Goal: Task Accomplishment & Management: Use online tool/utility

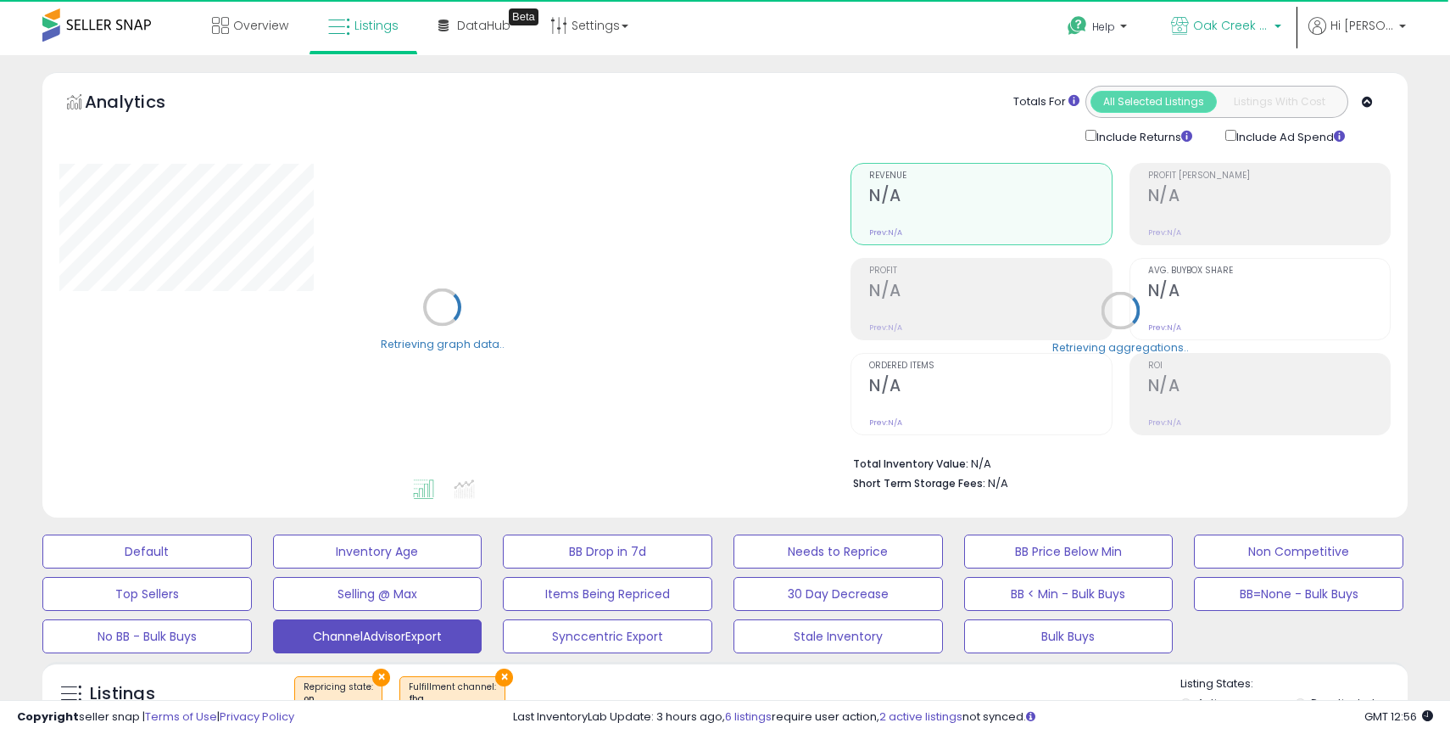
click at [1240, 34] on p "Oak Creek Trading Company US" at bounding box center [1226, 27] width 110 height 21
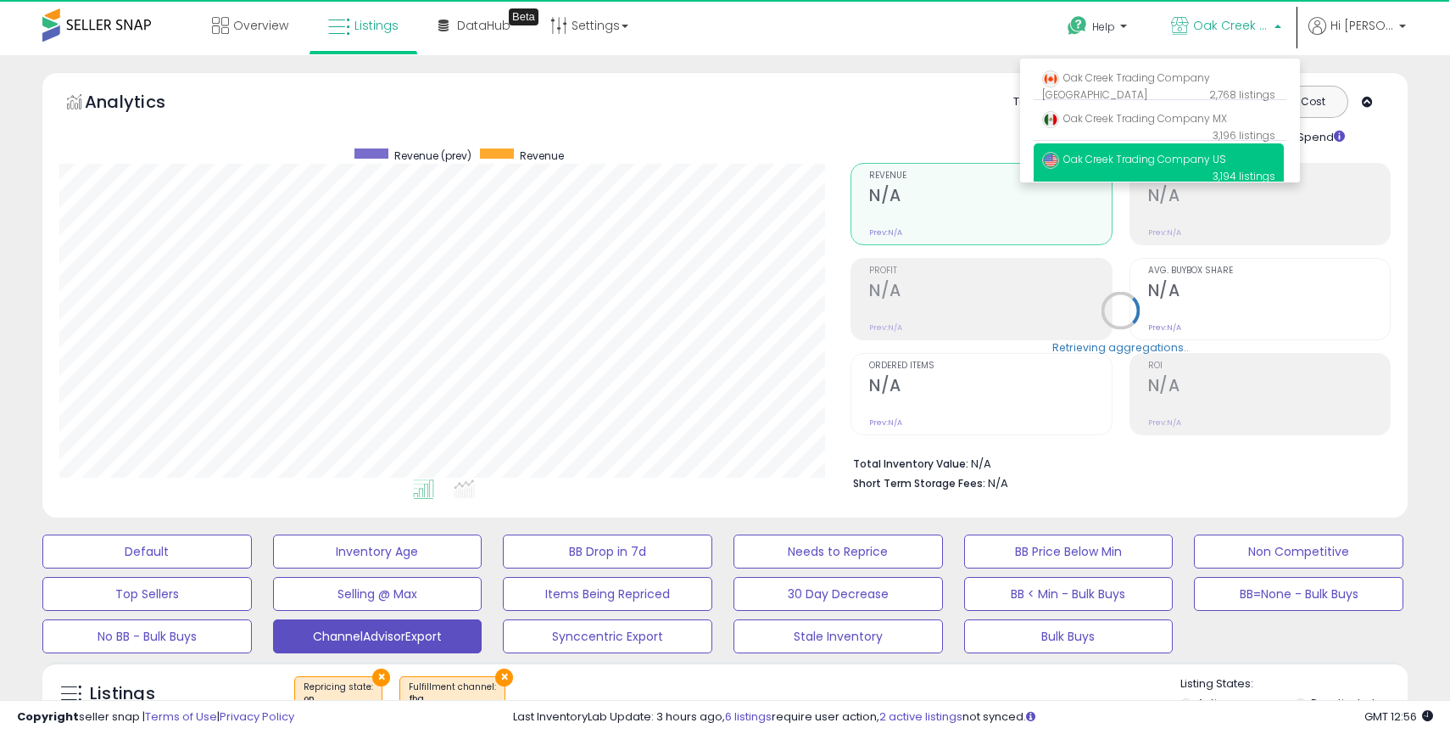
scroll to position [348, 791]
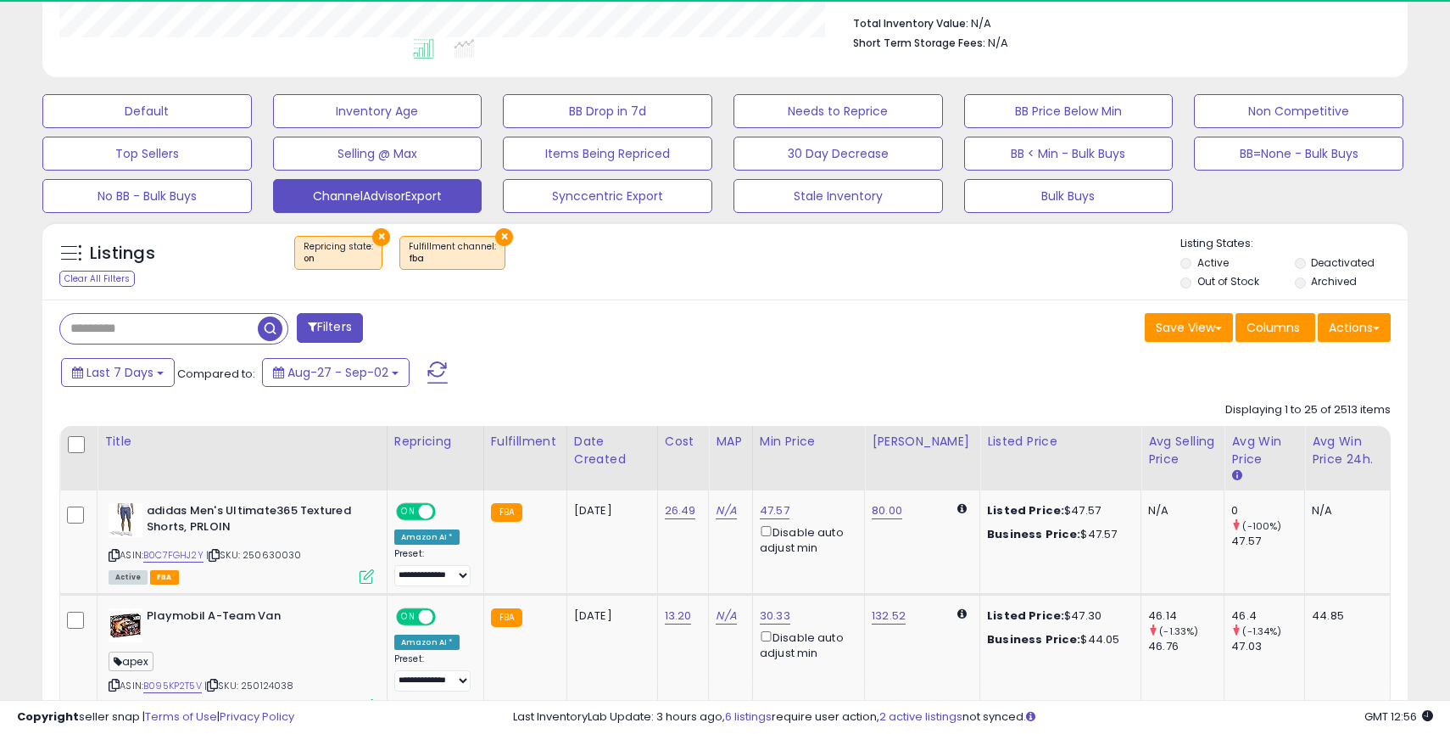
scroll to position [441, 0]
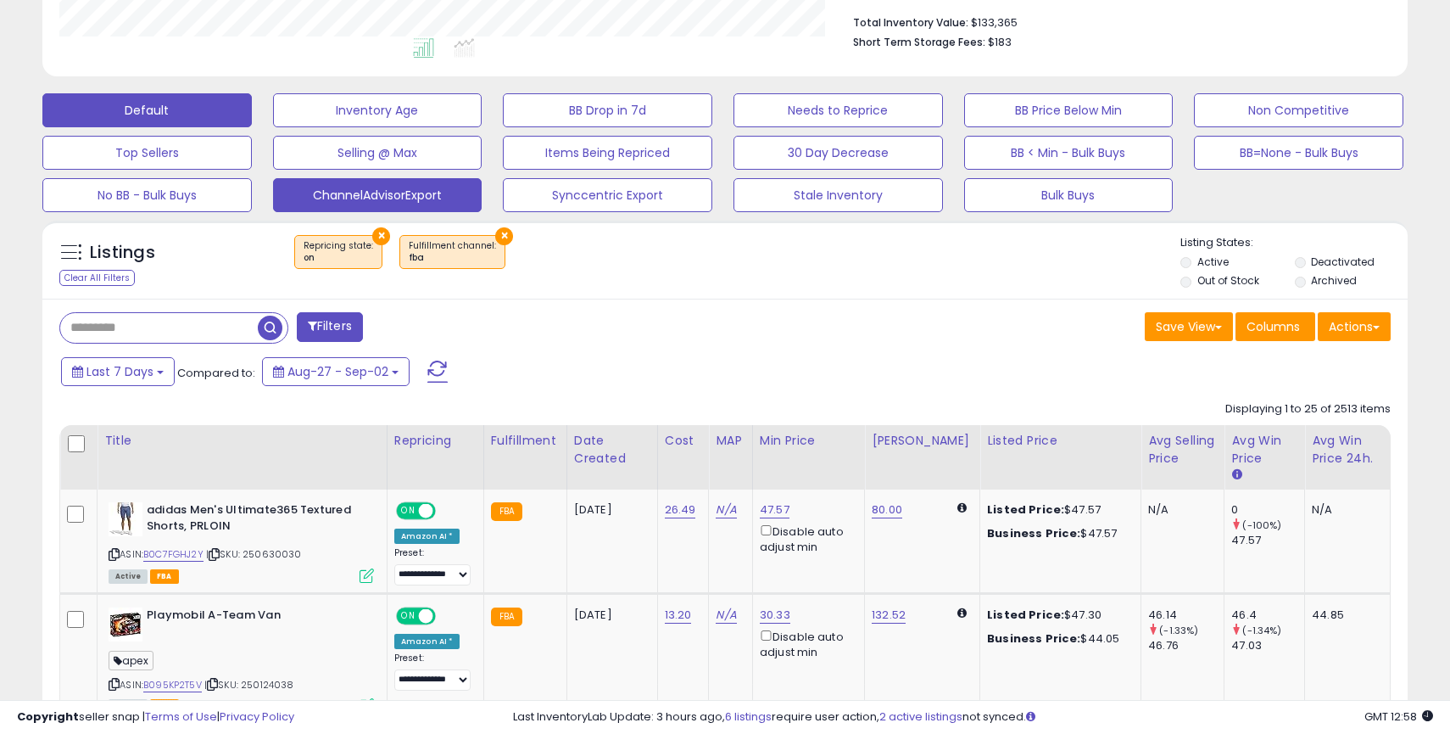
click at [181, 101] on button "Default" at bounding box center [146, 110] width 209 height 34
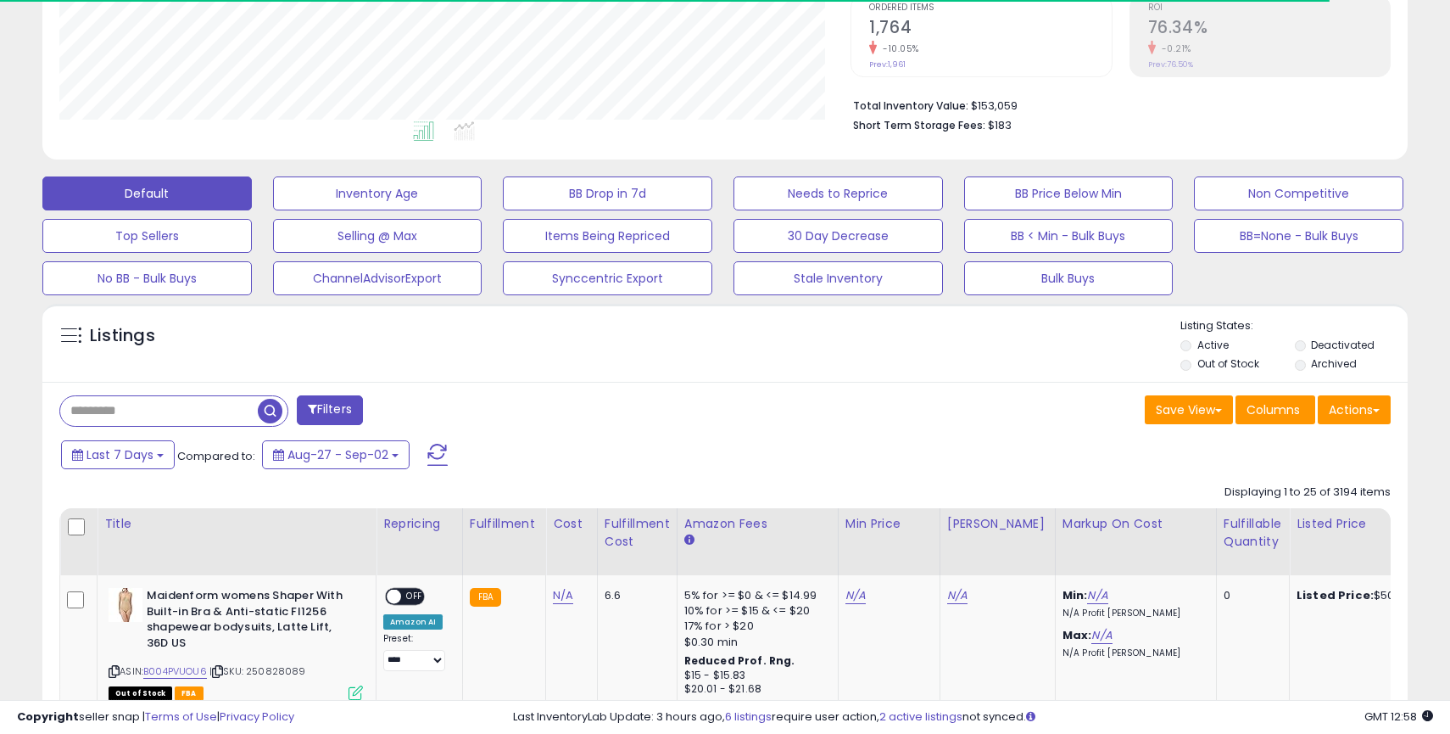
scroll to position [348, 791]
click at [1343, 414] on button "Actions" at bounding box center [1354, 409] width 73 height 29
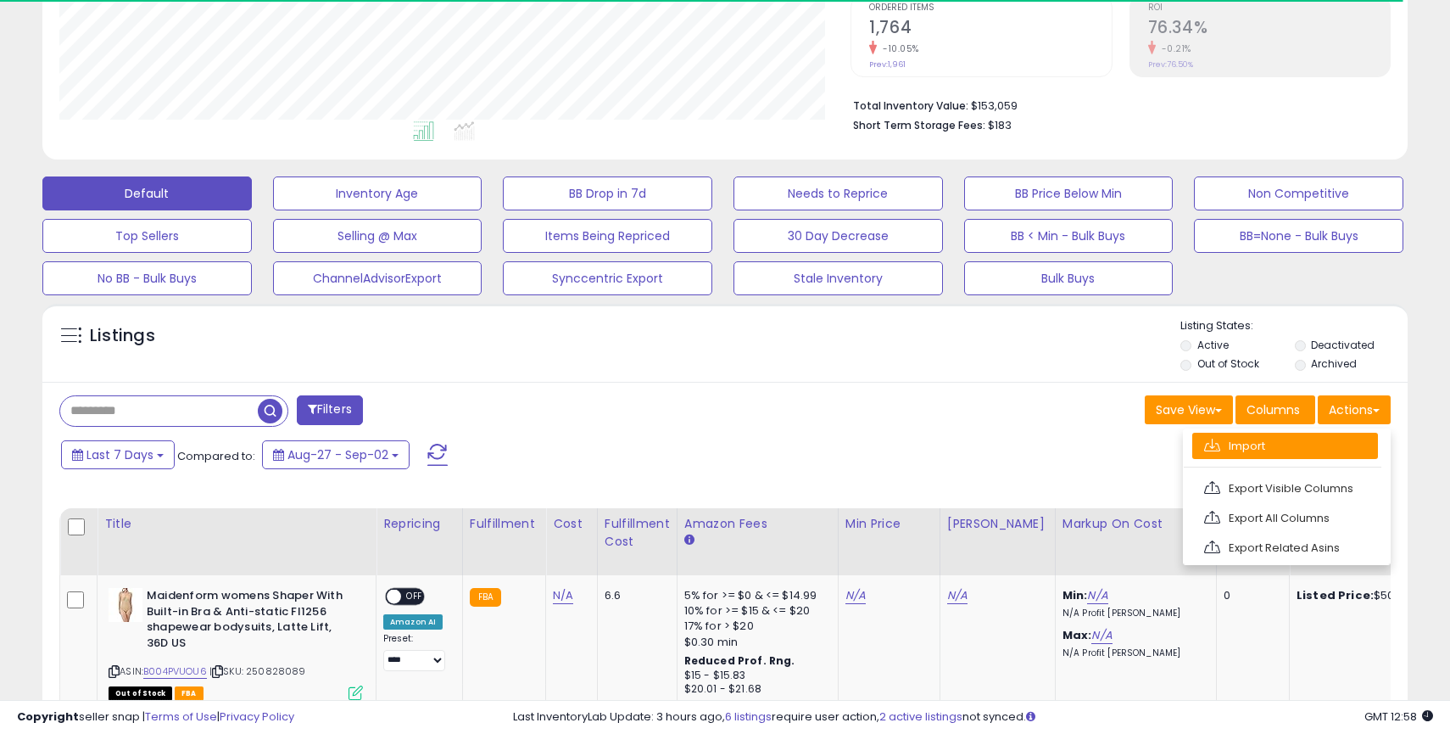
click at [1256, 450] on link "Import" at bounding box center [1285, 446] width 186 height 26
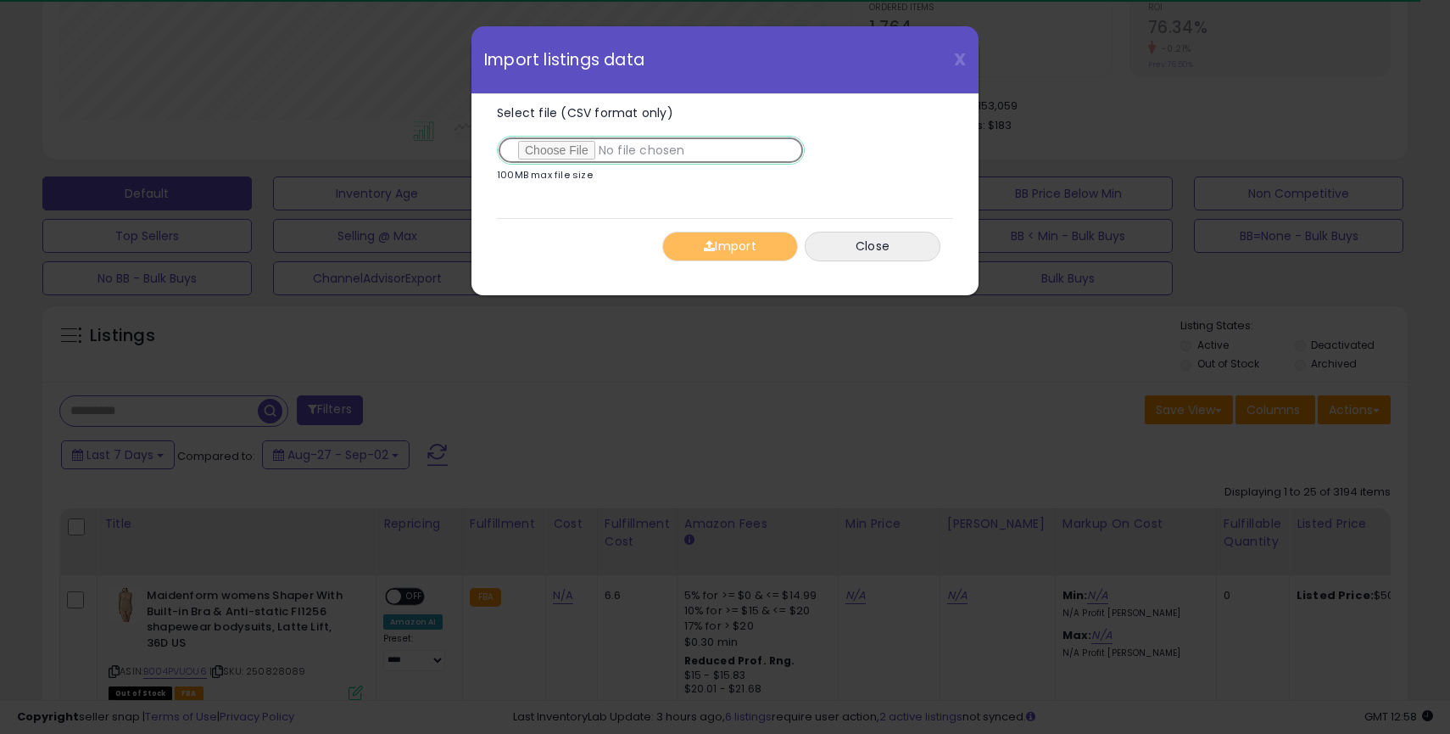
click at [540, 150] on input "Select file (CSV format only)" at bounding box center [651, 150] width 308 height 29
type input "**********"
click at [750, 252] on button "Import" at bounding box center [730, 247] width 136 height 30
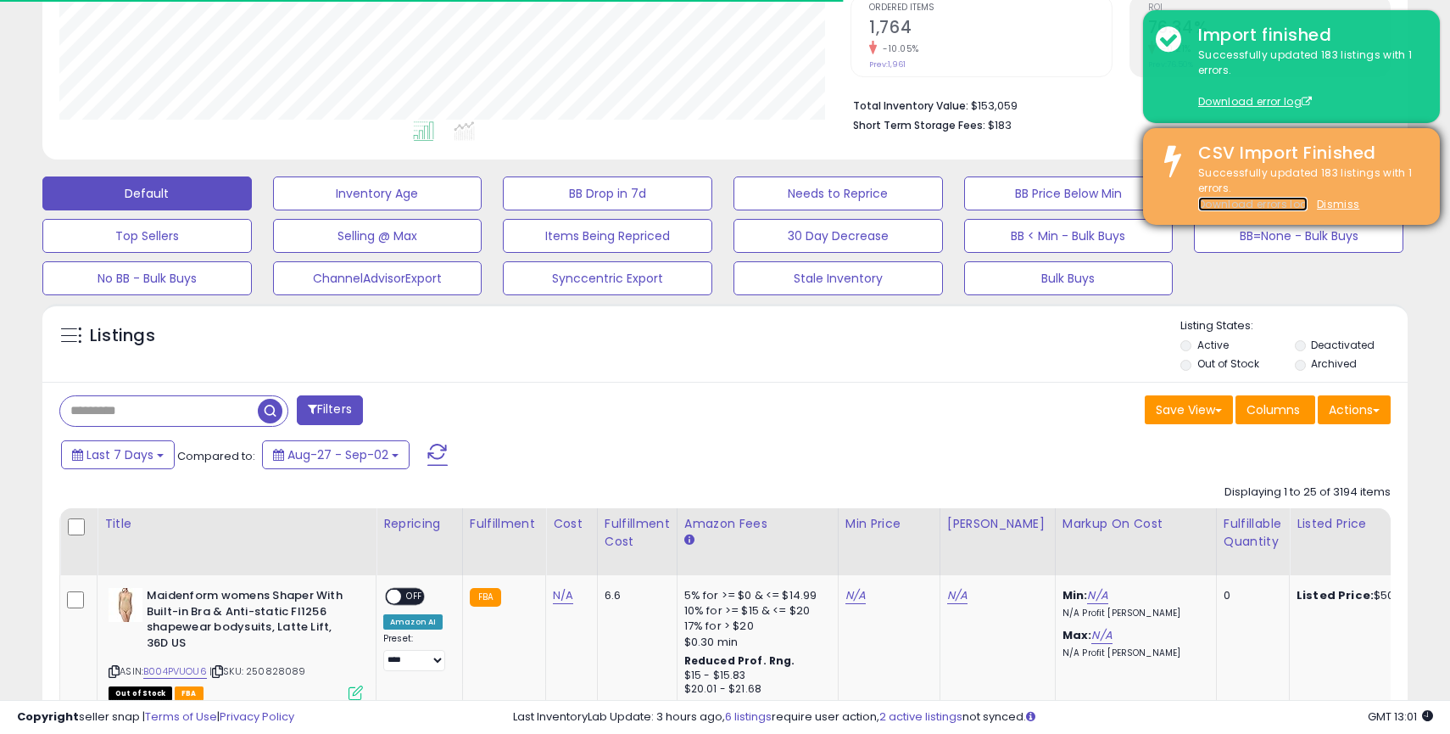
click at [1276, 208] on link "Download errors log" at bounding box center [1252, 204] width 109 height 14
click at [1332, 205] on u "Dismiss" at bounding box center [1338, 204] width 42 height 14
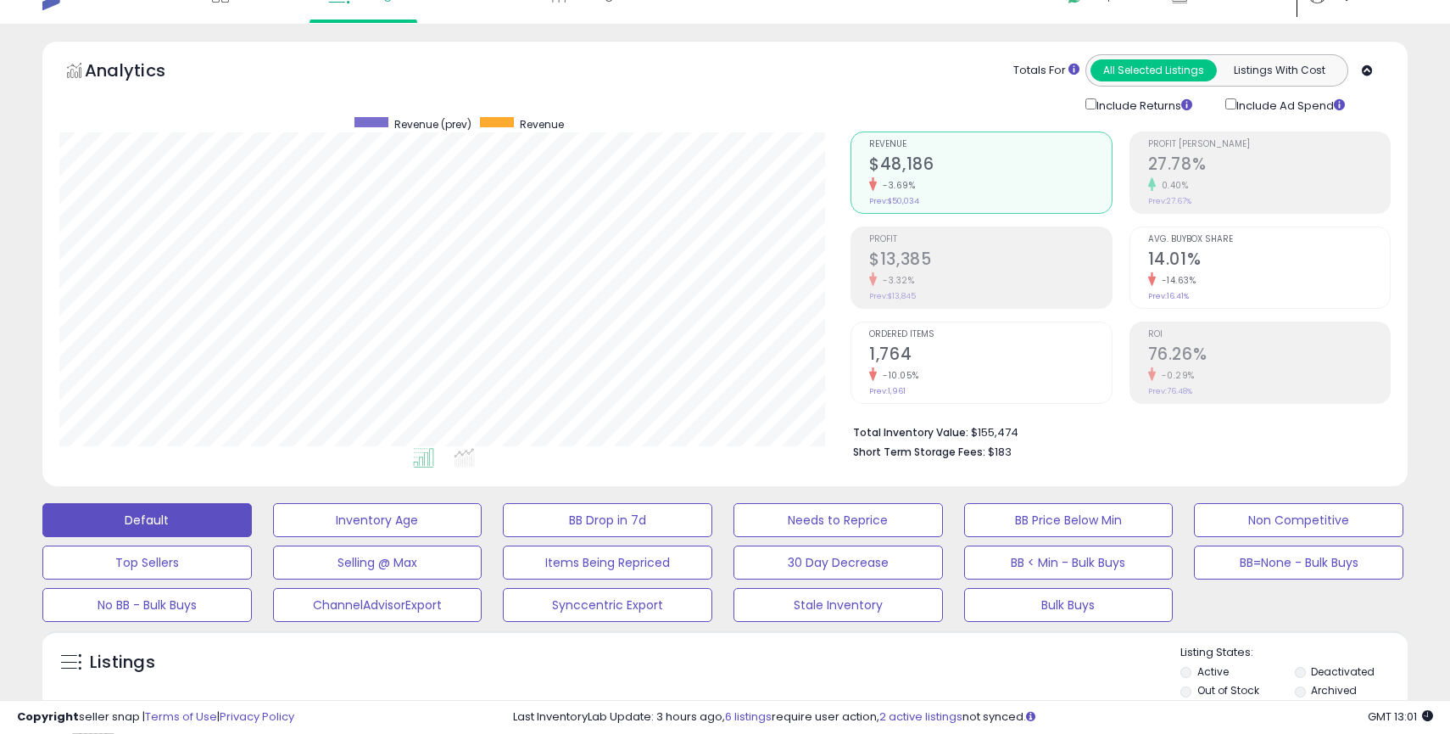
scroll to position [0, 0]
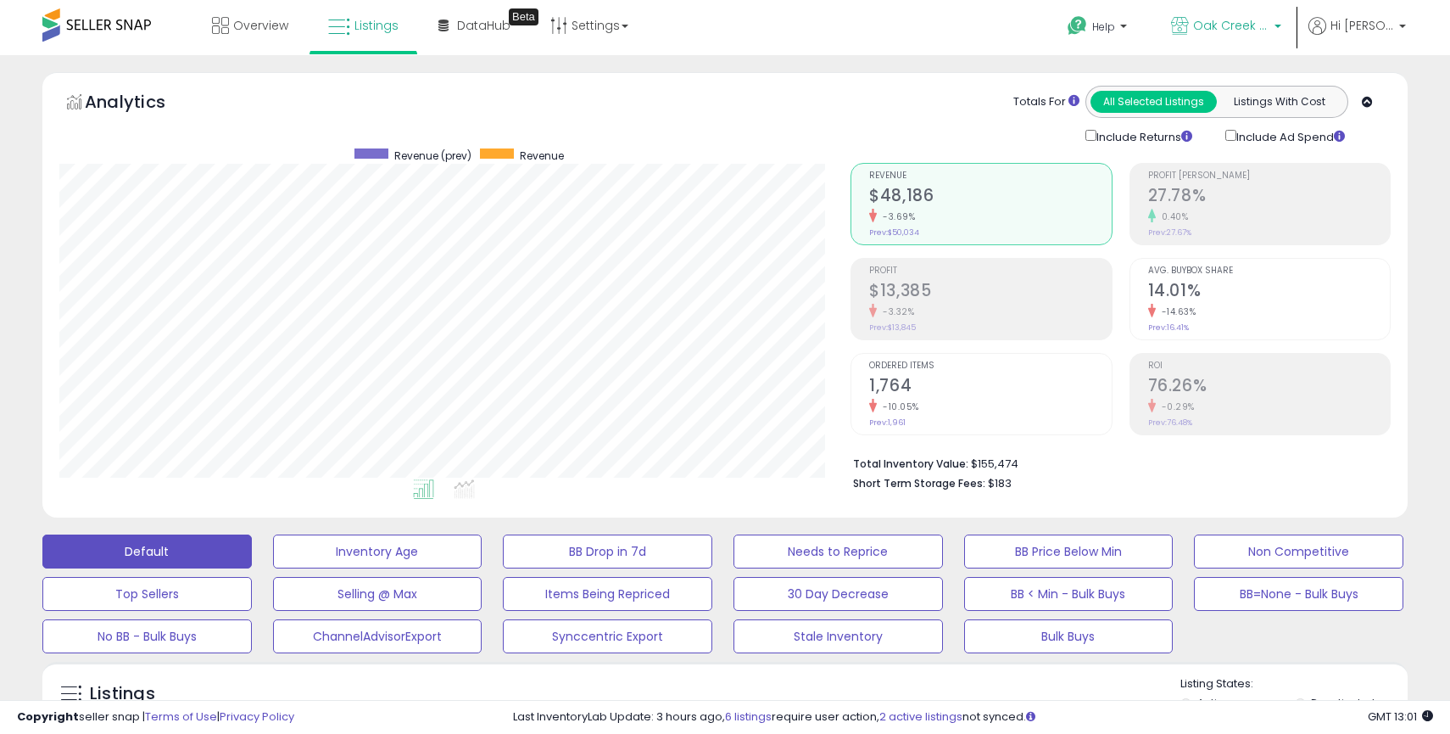
click at [1276, 30] on p "Oak Creek Trading Company US" at bounding box center [1226, 27] width 110 height 21
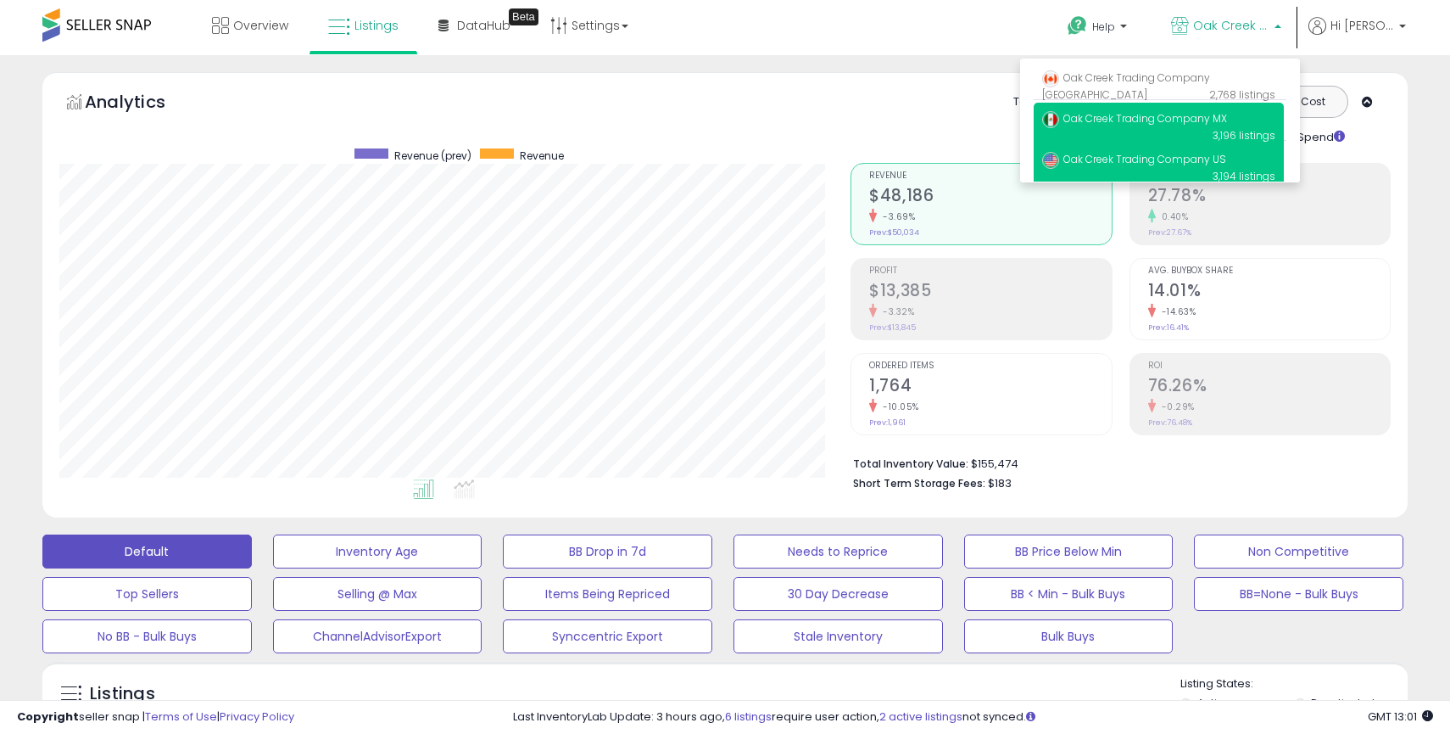
click at [1164, 120] on span "Oak Creek Trading Company MX" at bounding box center [1134, 118] width 185 height 14
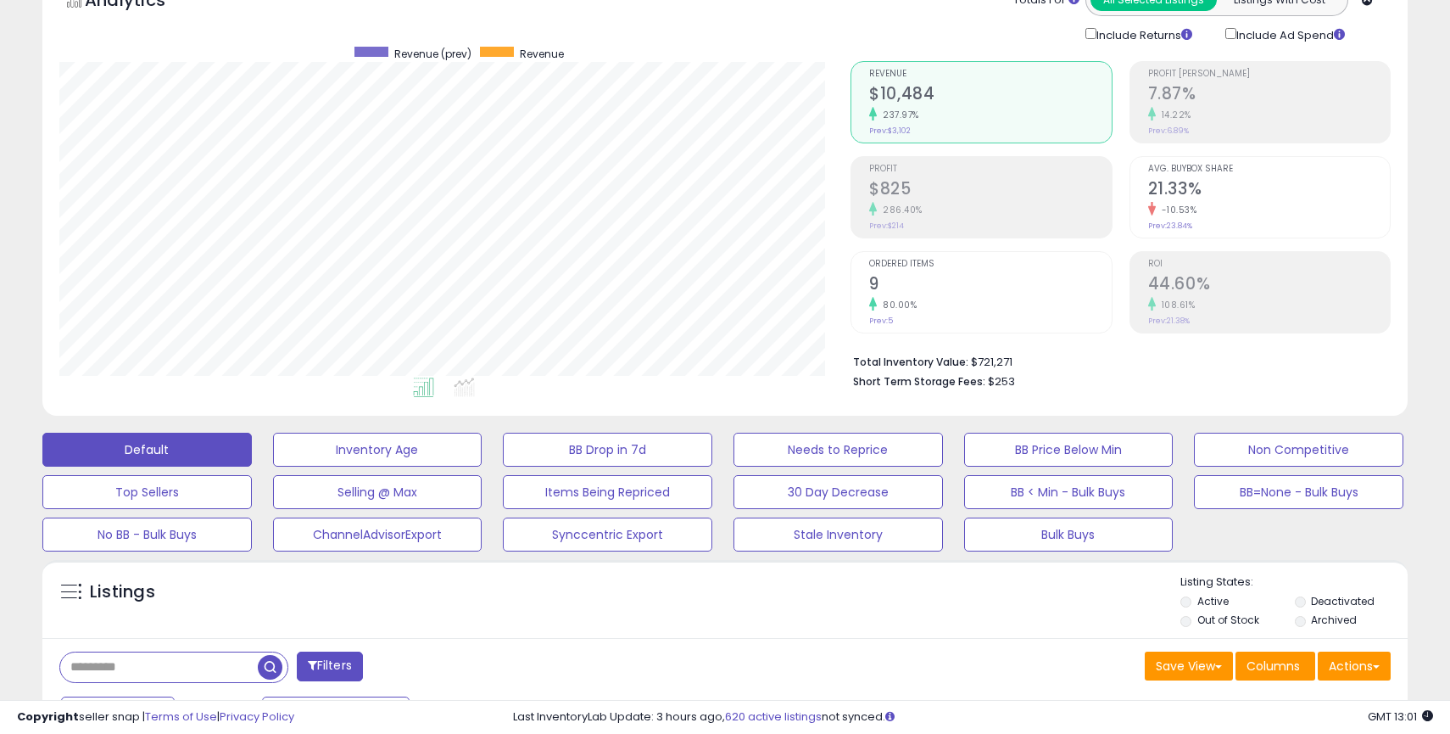
scroll to position [260, 0]
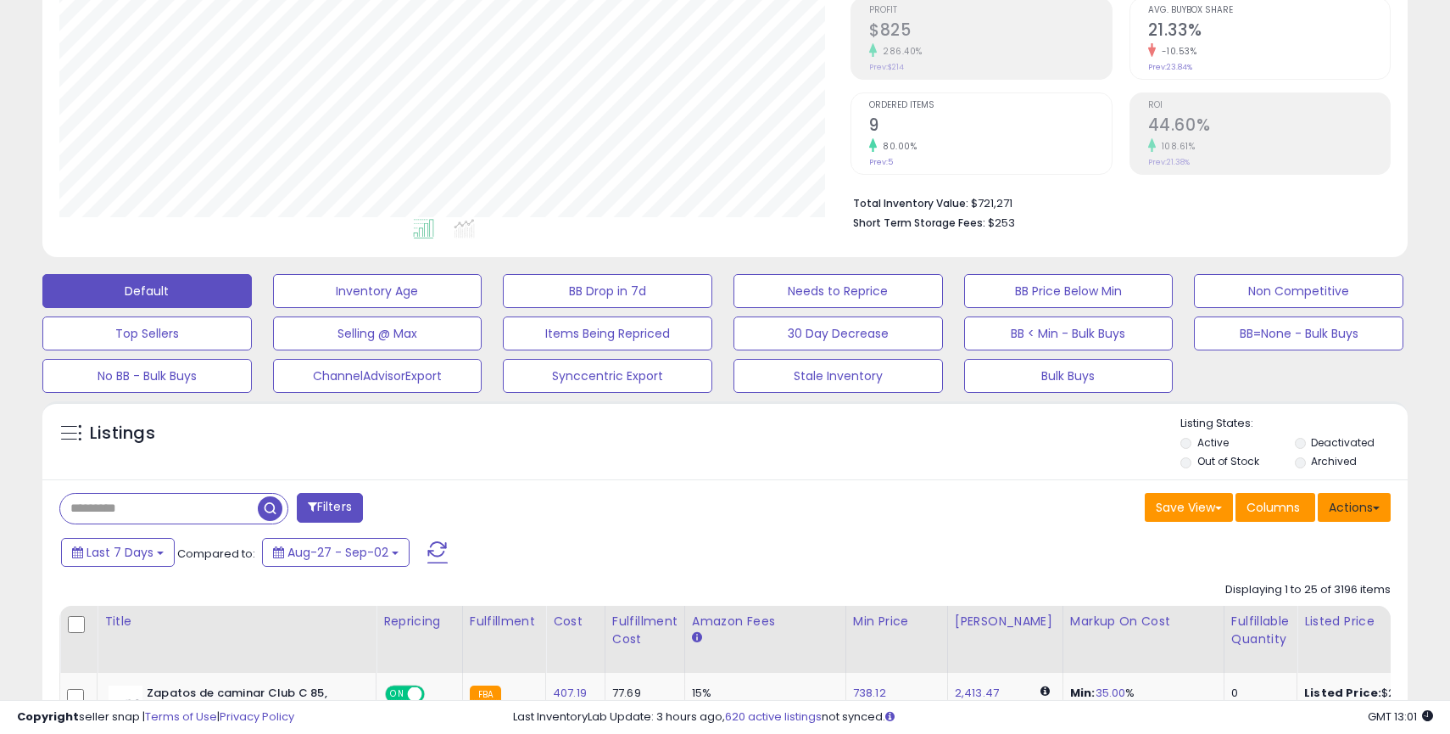
click at [1354, 514] on button "Actions" at bounding box center [1354, 507] width 73 height 29
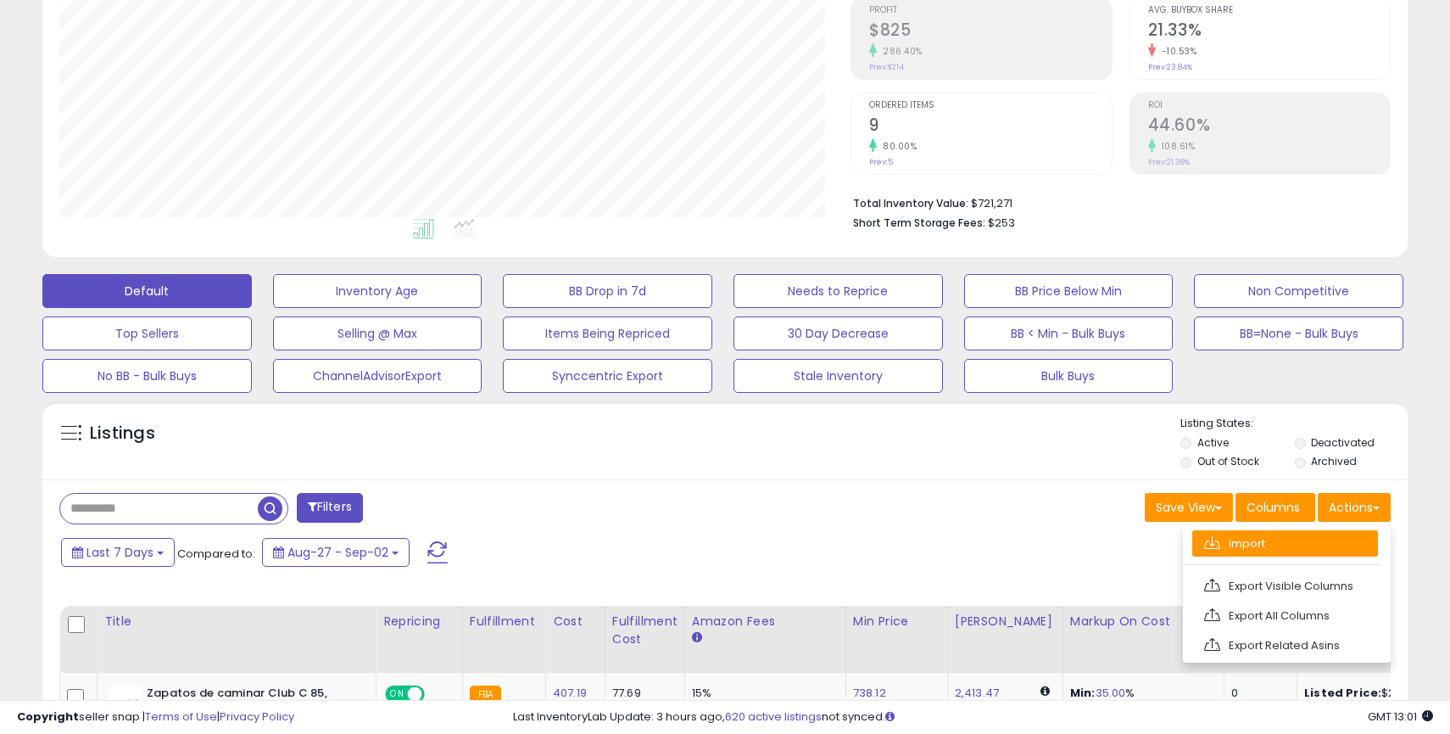
click at [1231, 550] on link "Import" at bounding box center [1285, 543] width 186 height 26
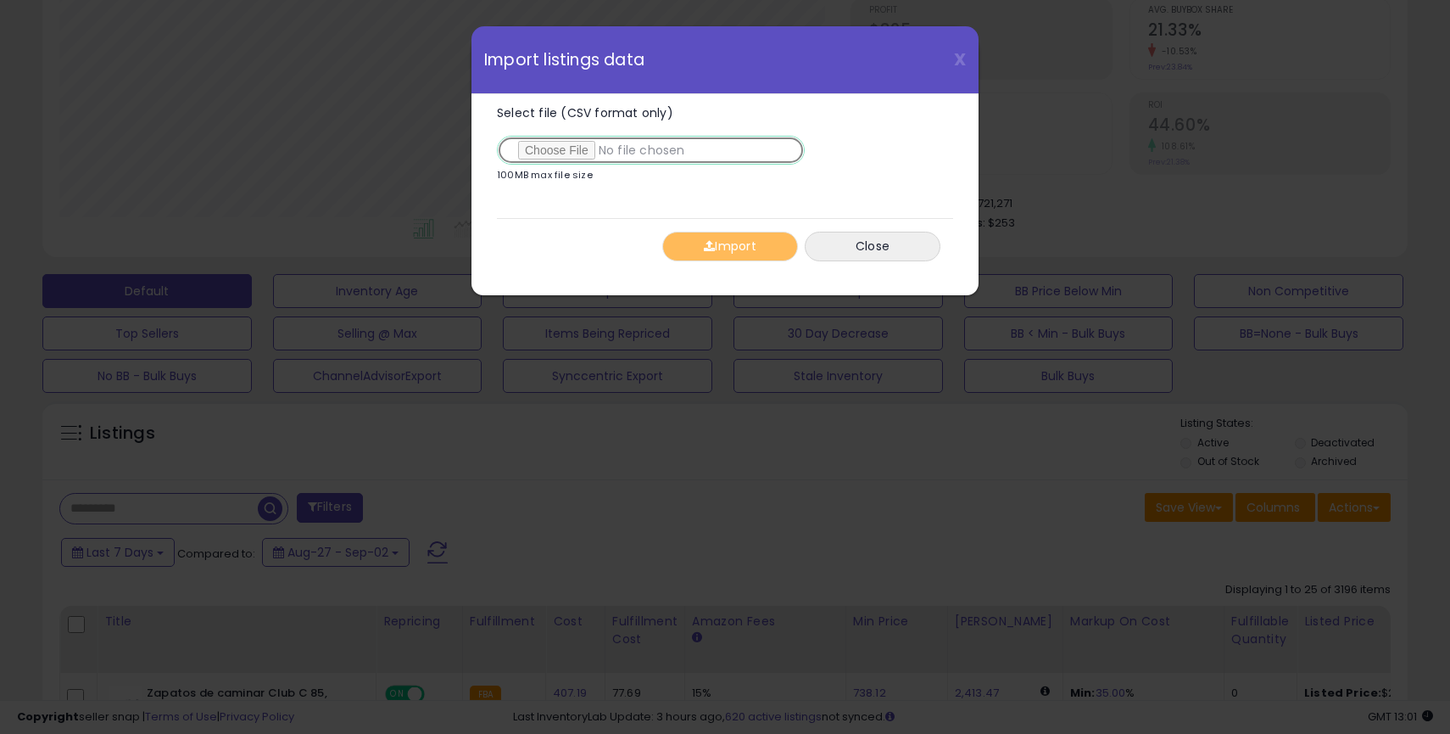
click at [551, 148] on input "Select file (CSV format only)" at bounding box center [651, 150] width 308 height 29
type input "**********"
click at [733, 249] on button "Import" at bounding box center [730, 247] width 136 height 30
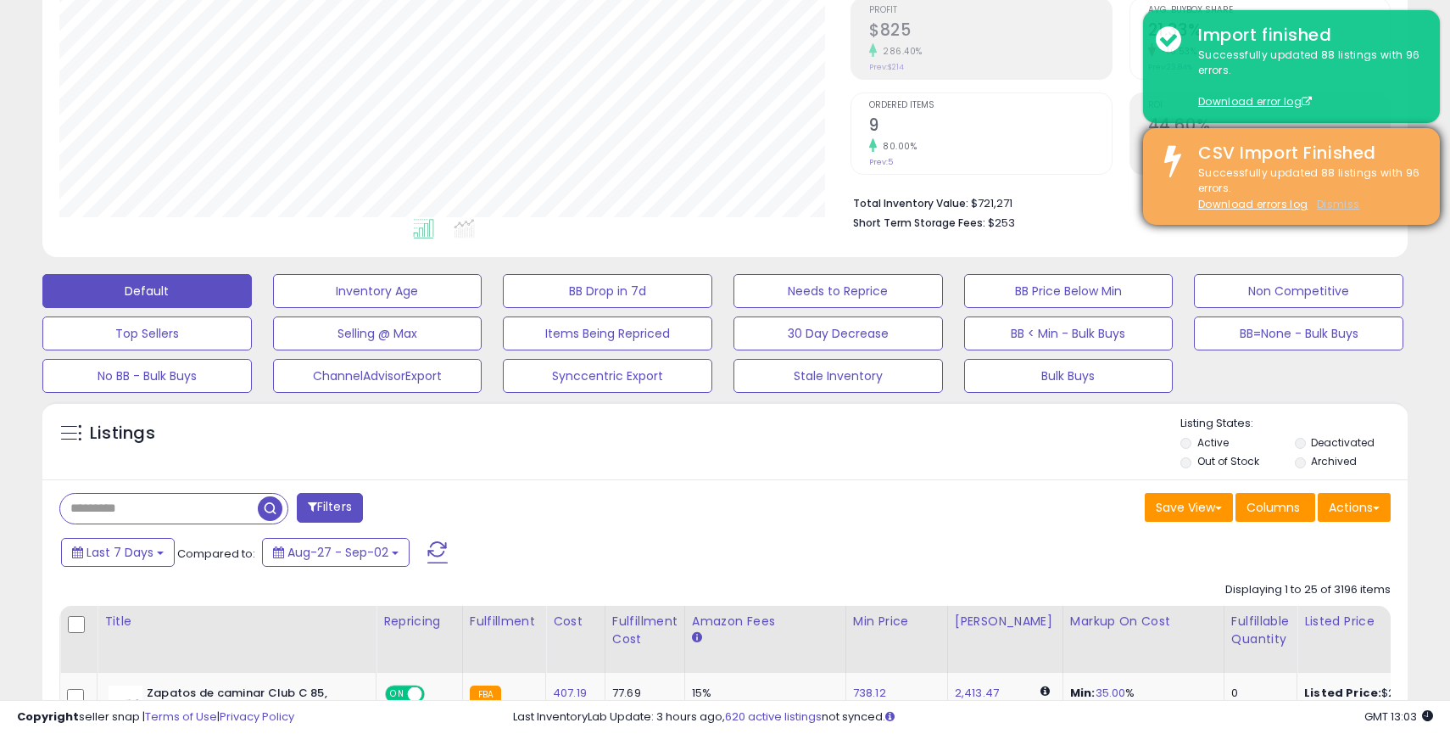
click at [1339, 203] on u "Dismiss" at bounding box center [1338, 204] width 42 height 14
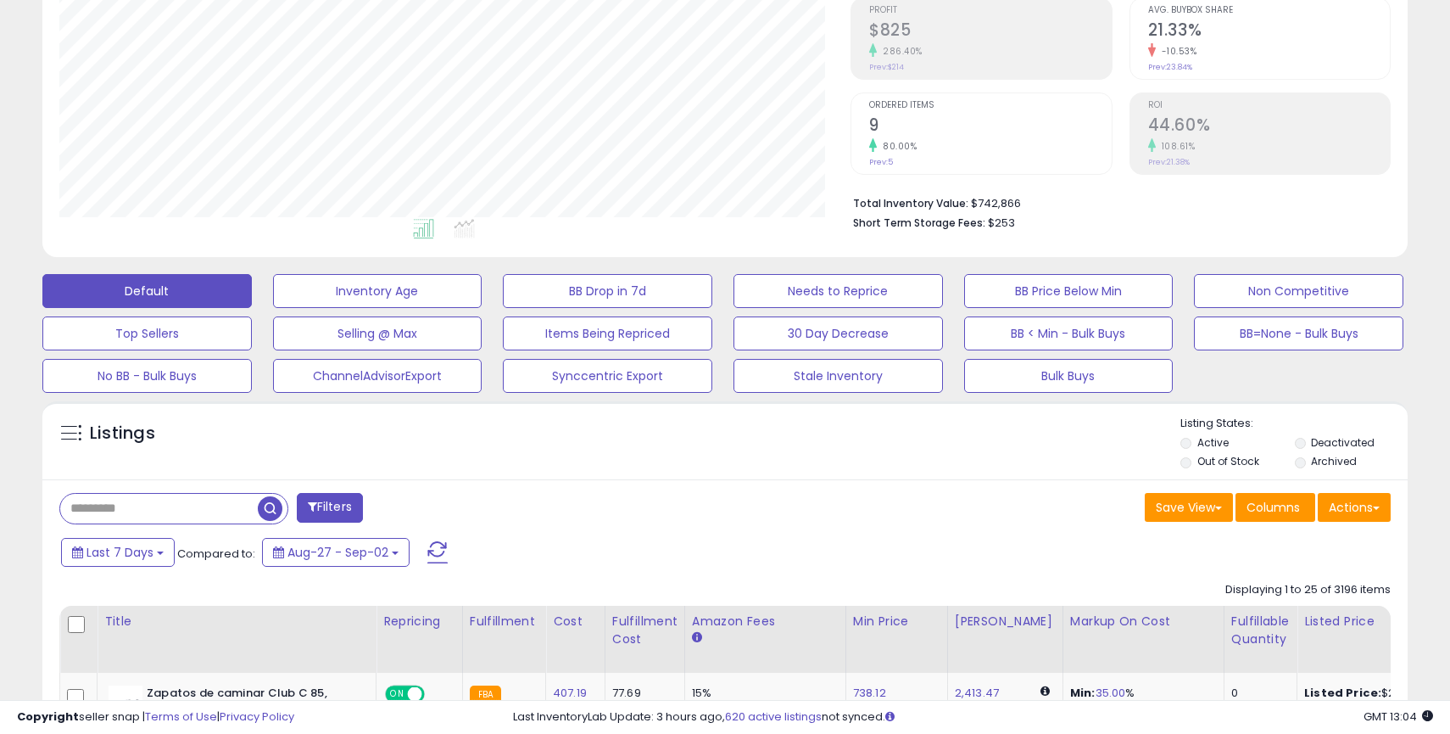
scroll to position [0, 0]
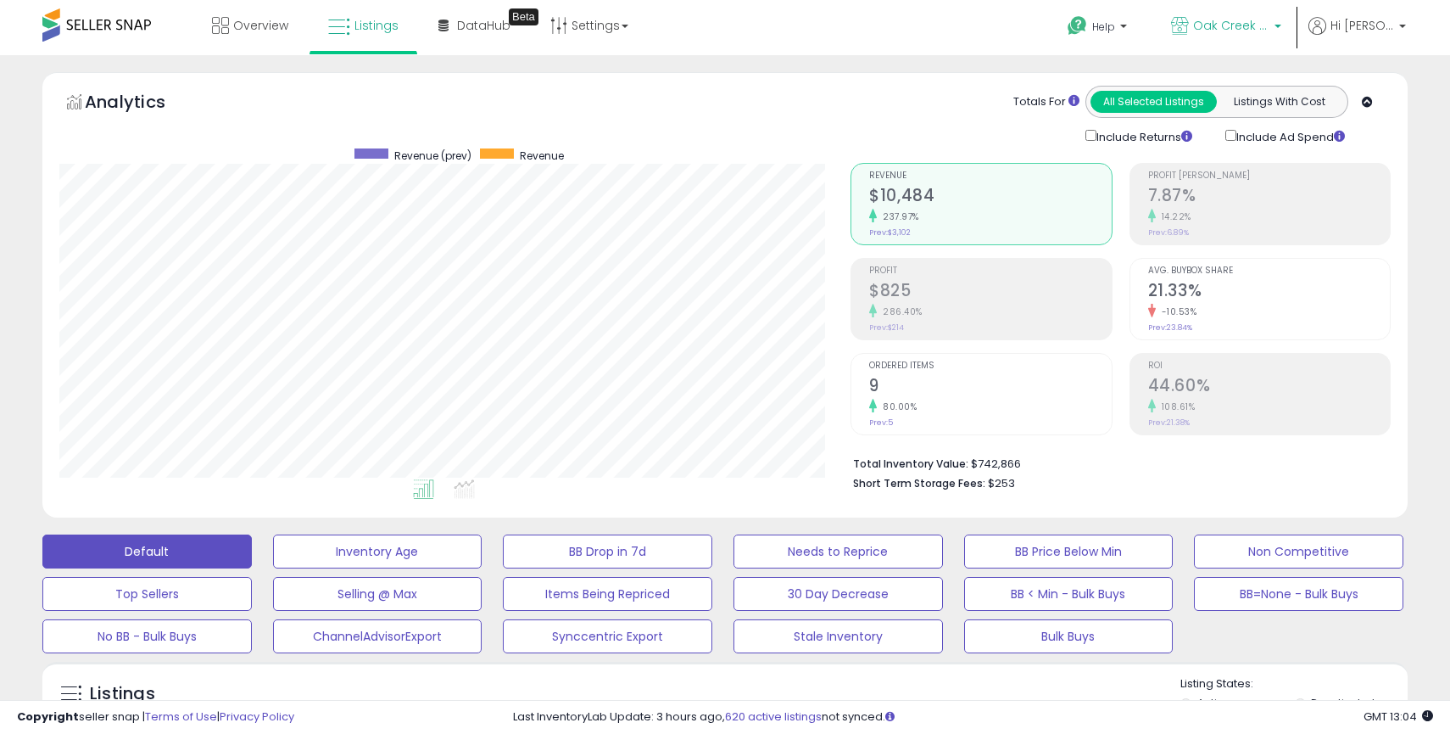
click at [1246, 29] on span "Oak Creek Trading Company MX" at bounding box center [1231, 25] width 76 height 17
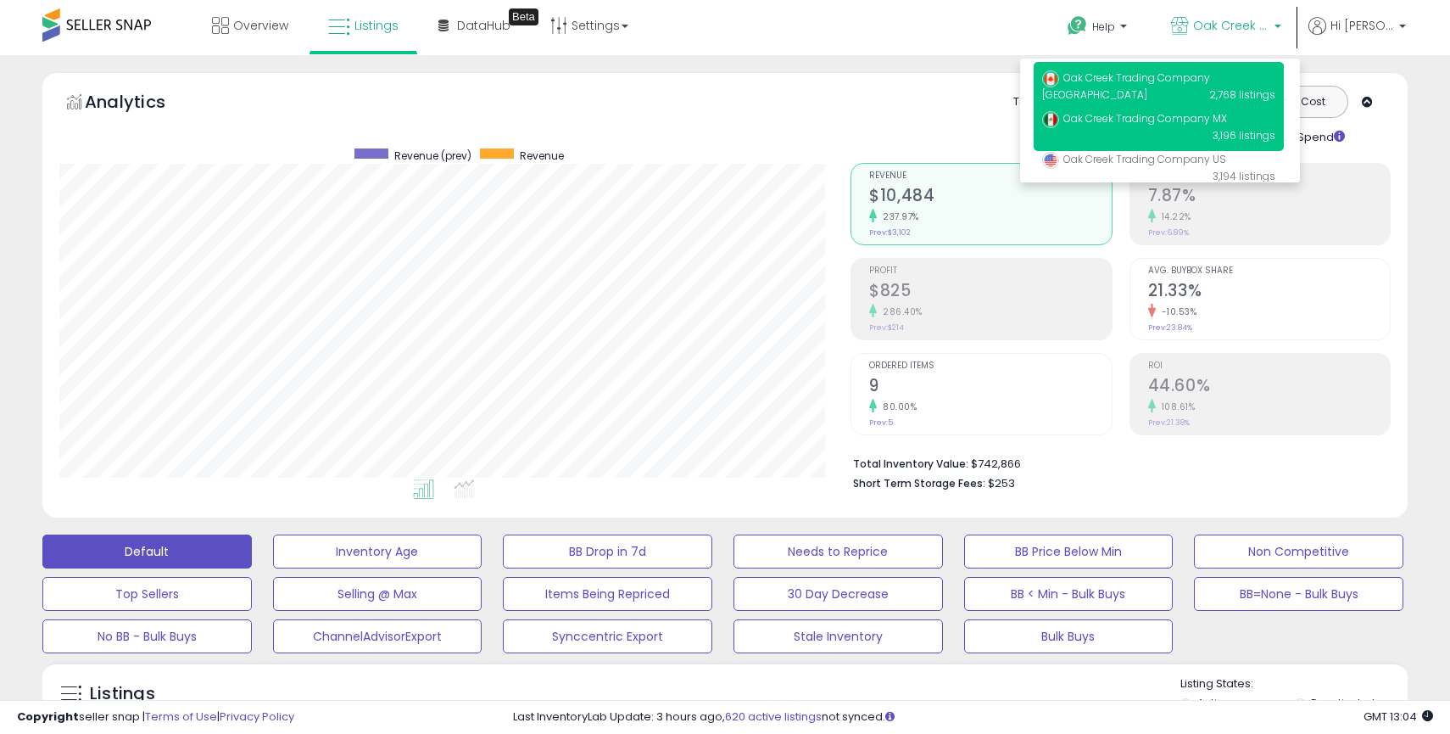
click at [1164, 78] on span "Oak Creek Trading Company [GEOGRAPHIC_DATA]" at bounding box center [1126, 85] width 168 height 31
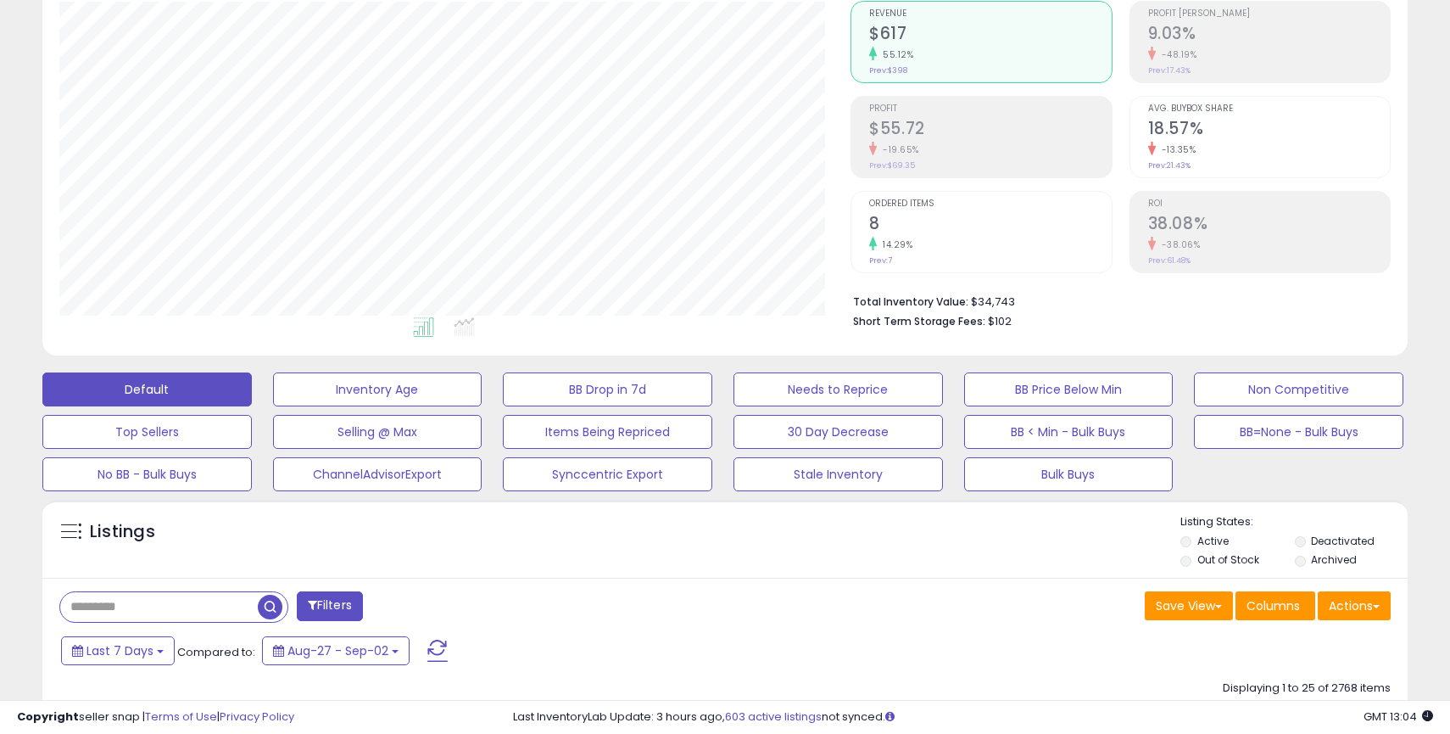
scroll to position [166, 0]
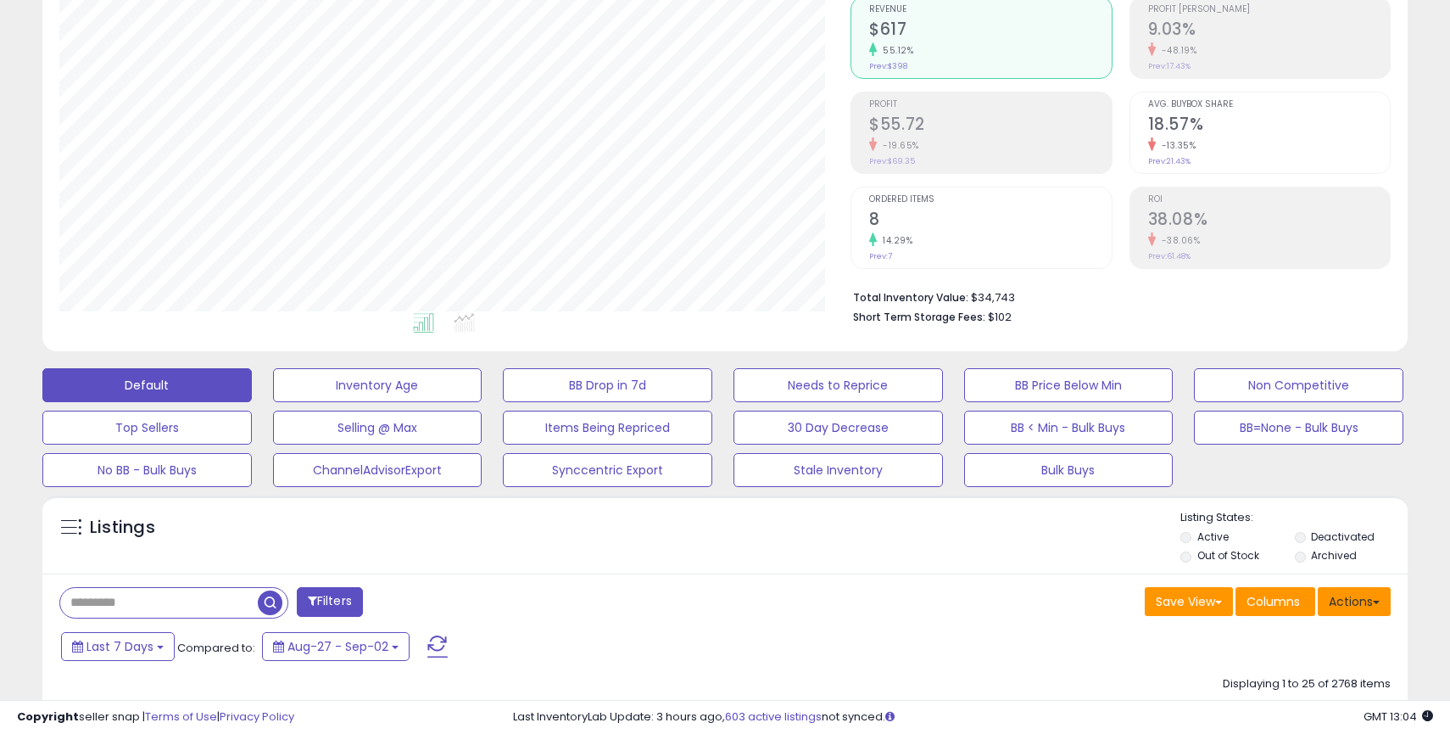
click at [1353, 608] on button "Actions" at bounding box center [1354, 601] width 73 height 29
click at [1240, 642] on link "Import" at bounding box center [1285, 637] width 186 height 26
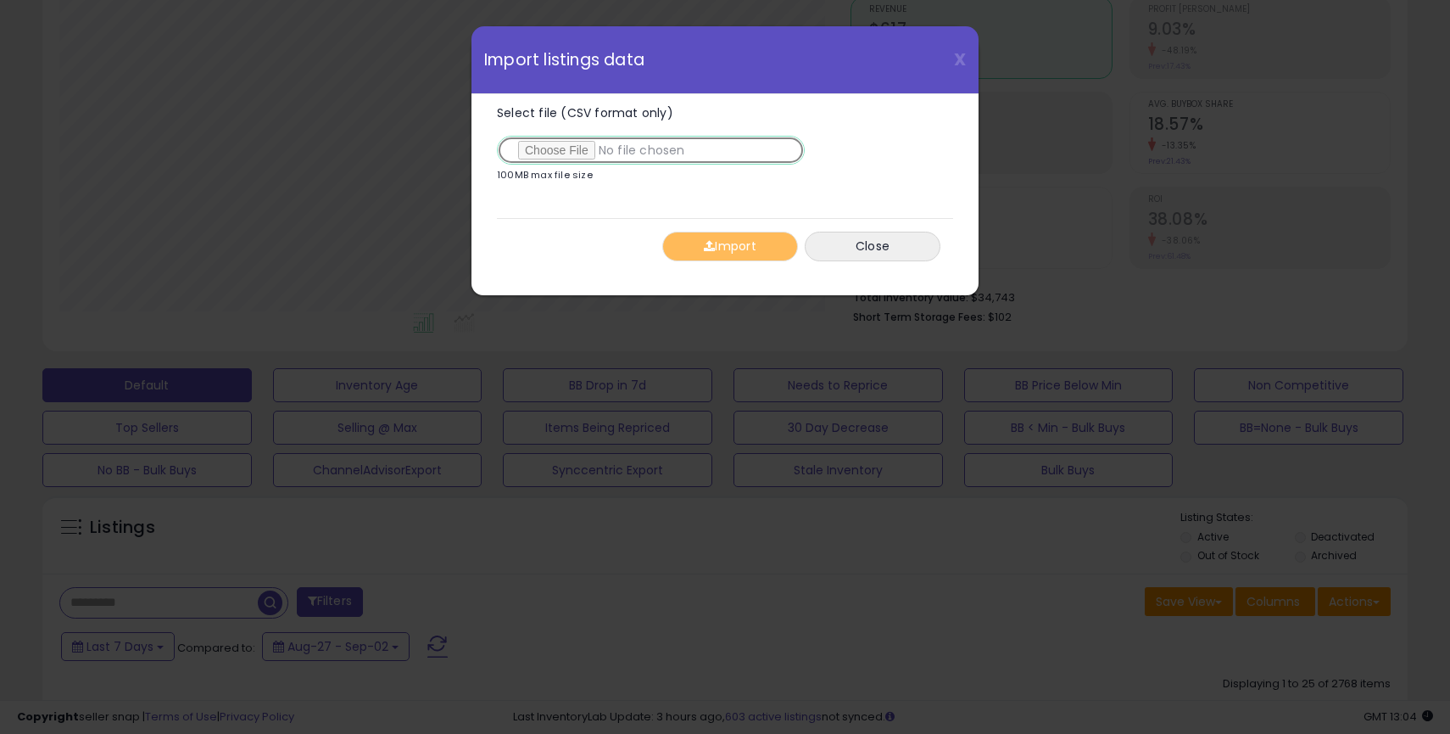
click at [556, 151] on input "Select file (CSV format only)" at bounding box center [651, 150] width 308 height 29
type input "**********"
click at [748, 246] on button "Import" at bounding box center [730, 247] width 136 height 30
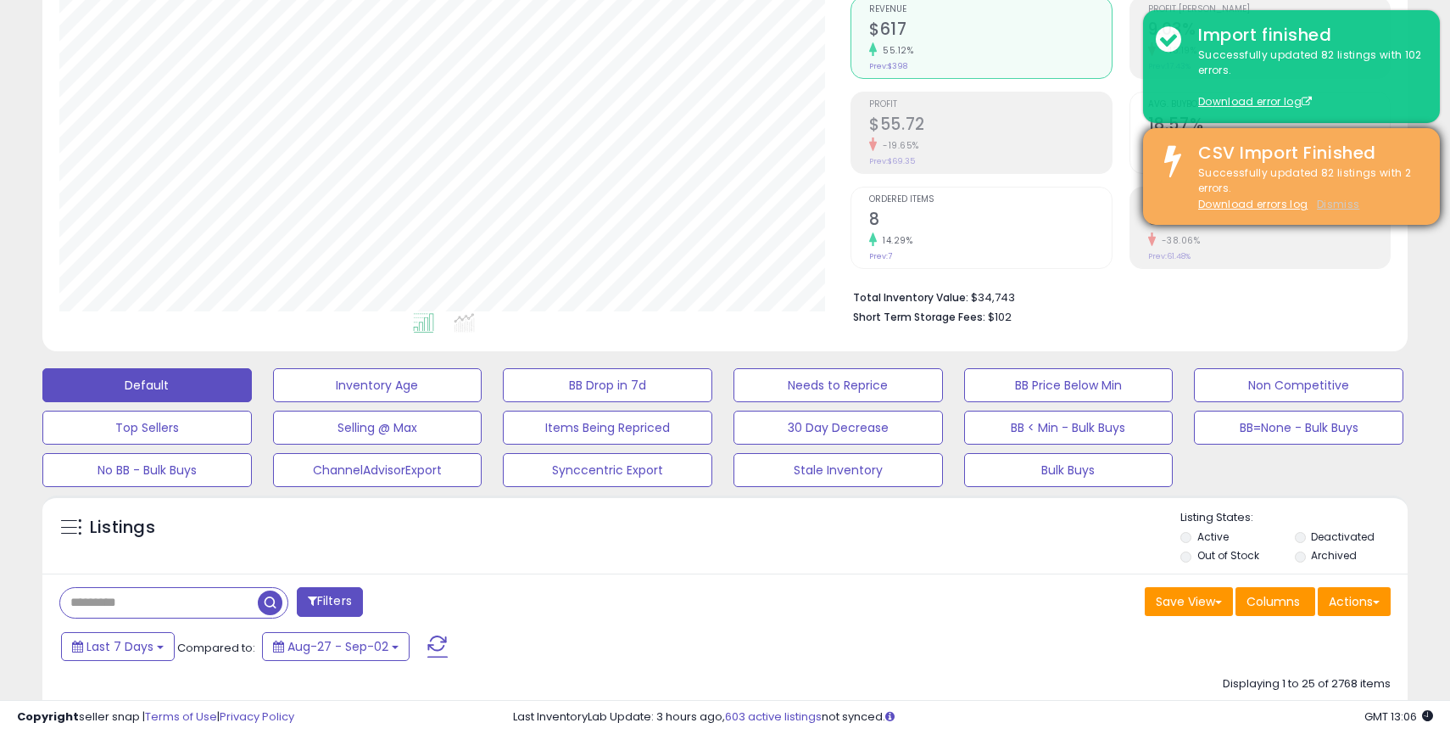
click at [1340, 209] on u "Dismiss" at bounding box center [1338, 204] width 42 height 14
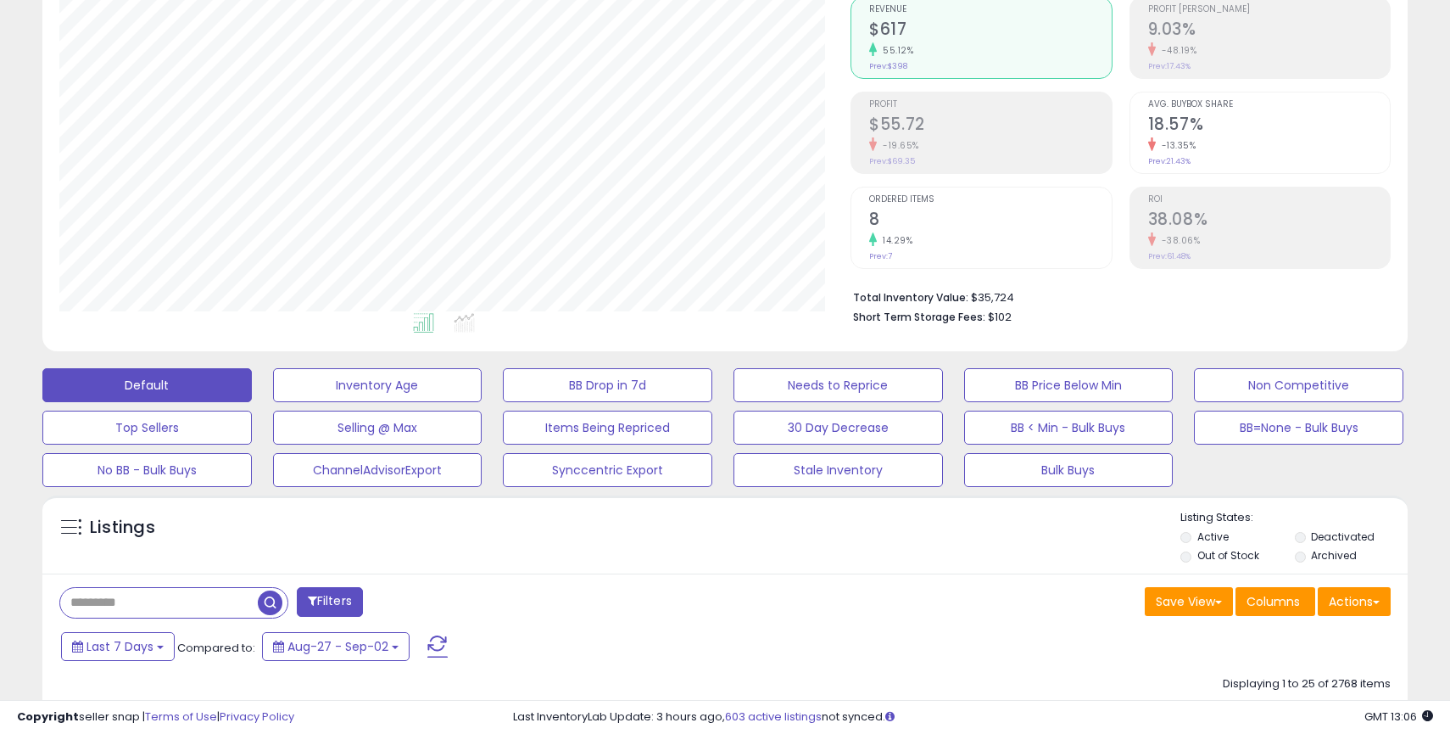
scroll to position [0, 0]
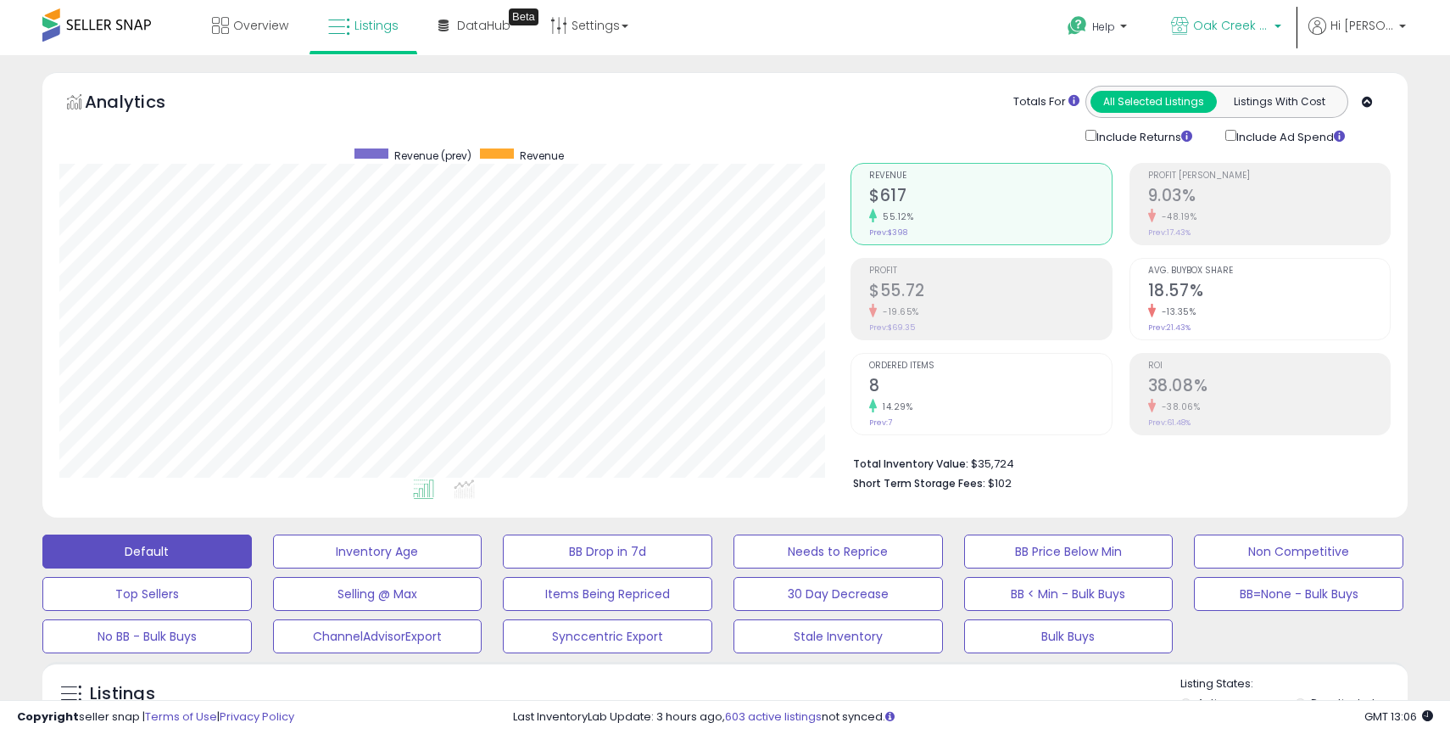
click at [1270, 19] on span "Oak Creek Trading Company [GEOGRAPHIC_DATA]" at bounding box center [1231, 25] width 76 height 17
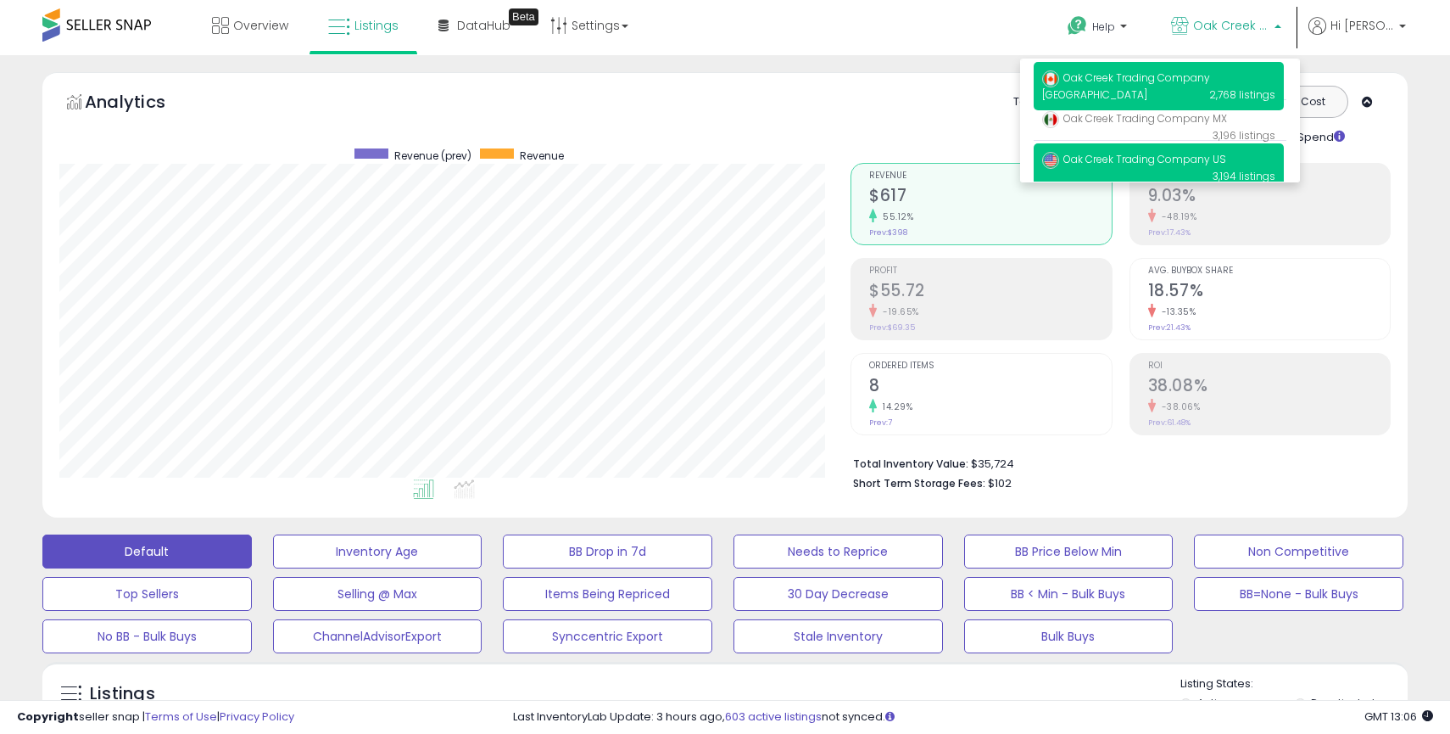
click at [1101, 158] on span "Oak Creek Trading Company US" at bounding box center [1134, 159] width 184 height 14
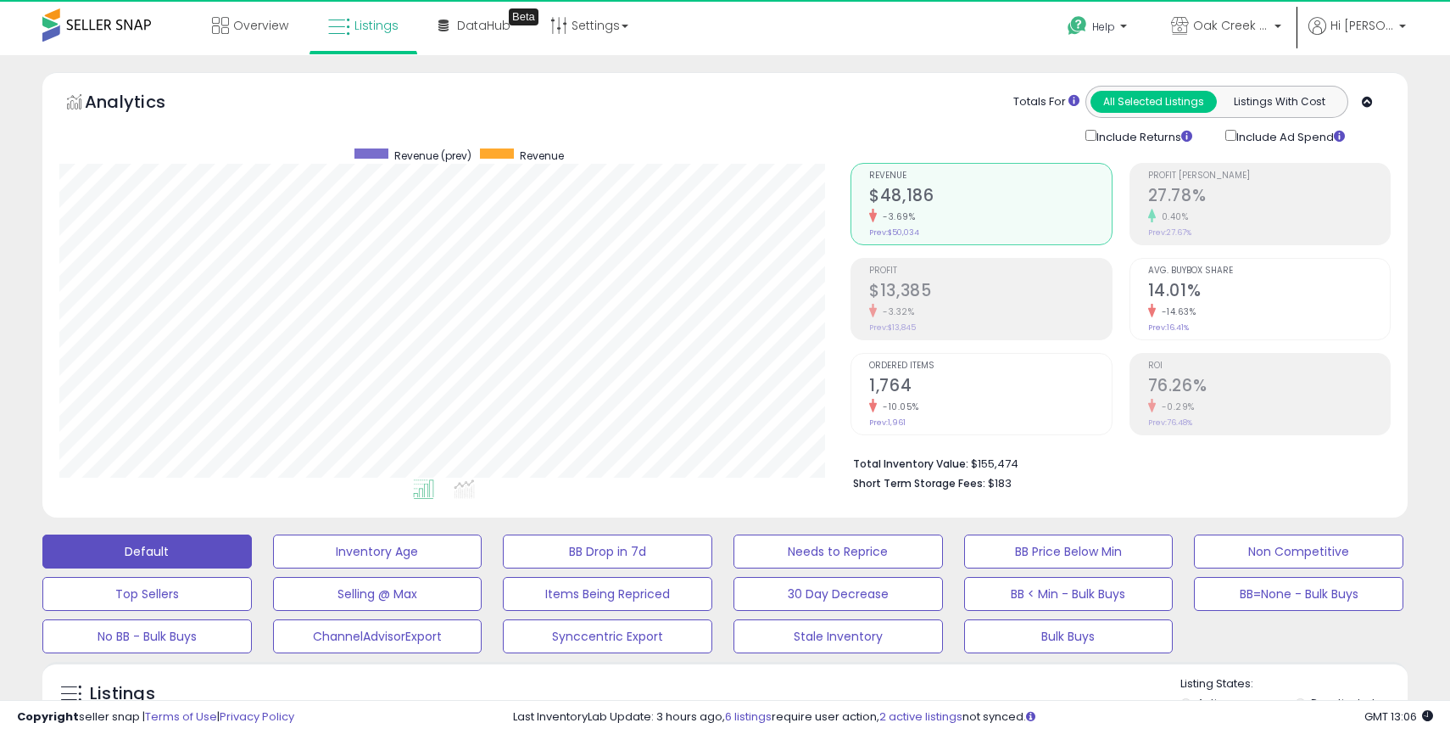
scroll to position [348, 791]
